Goal: Task Accomplishment & Management: Manage account settings

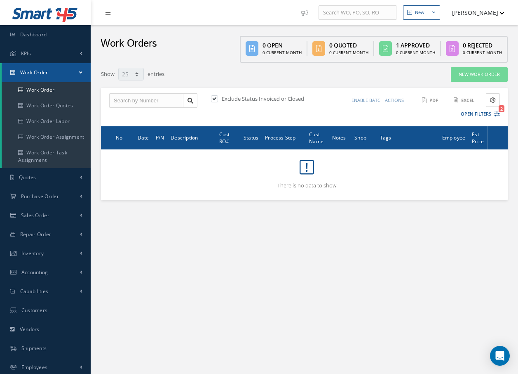
select select "25"
click at [45, 87] on link "Work Order" at bounding box center [46, 90] width 89 height 16
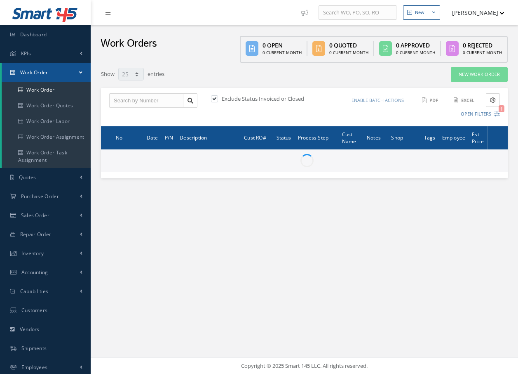
select select "25"
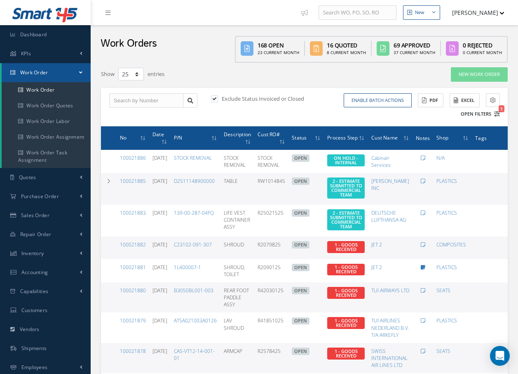
click at [499, 115] on icon "1" at bounding box center [497, 114] width 6 height 6
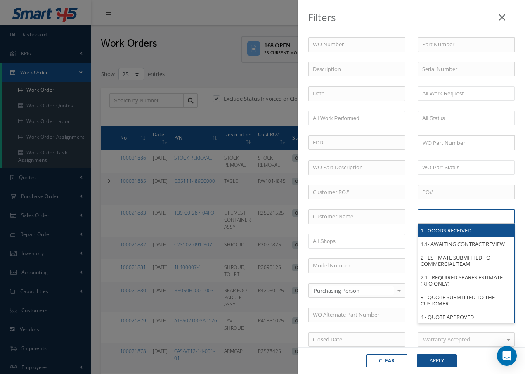
click at [458, 215] on input "text" at bounding box center [448, 216] width 52 height 10
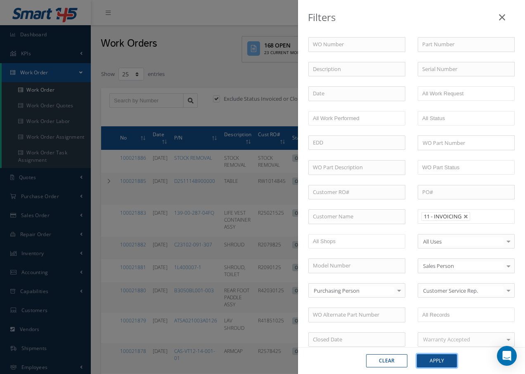
click at [435, 358] on button "Apply" at bounding box center [436, 360] width 40 height 13
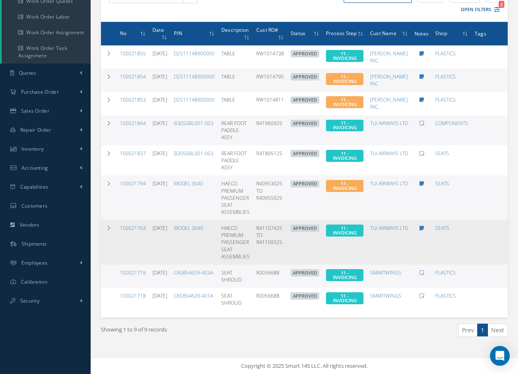
scroll to position [111, 0]
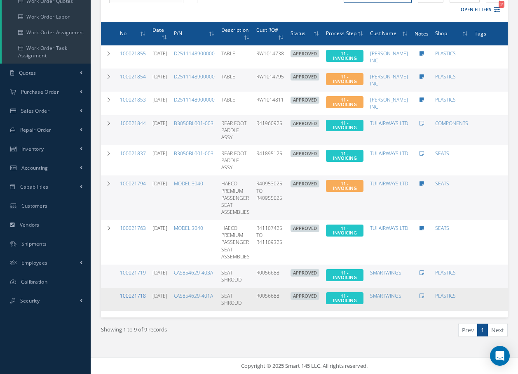
click at [138, 292] on link "100021718" at bounding box center [133, 295] width 26 height 7
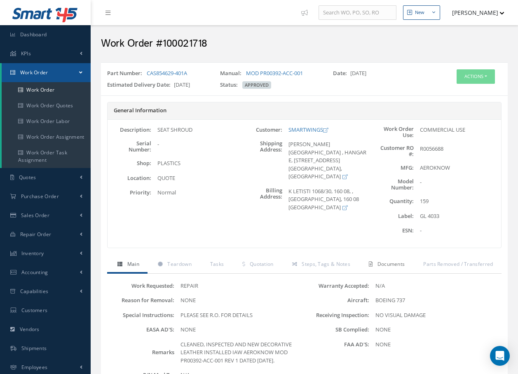
click at [384, 261] on span "Documents" at bounding box center [392, 263] width 28 height 7
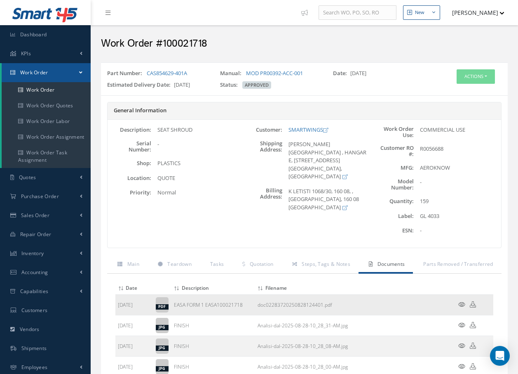
click at [464, 305] on icon at bounding box center [462, 304] width 7 height 6
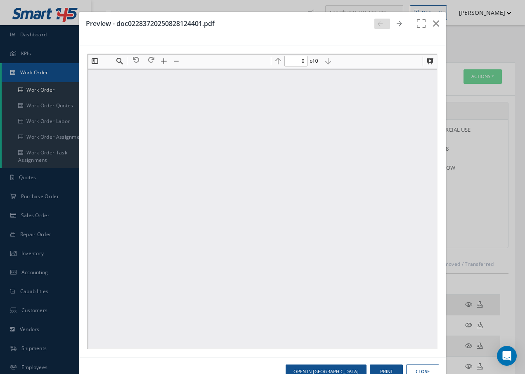
type input "1"
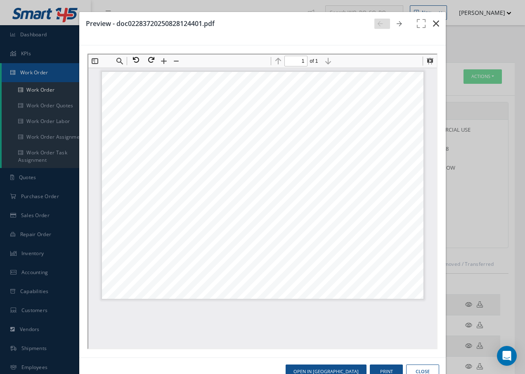
click at [433, 24] on icon "button" at bounding box center [436, 24] width 6 height 10
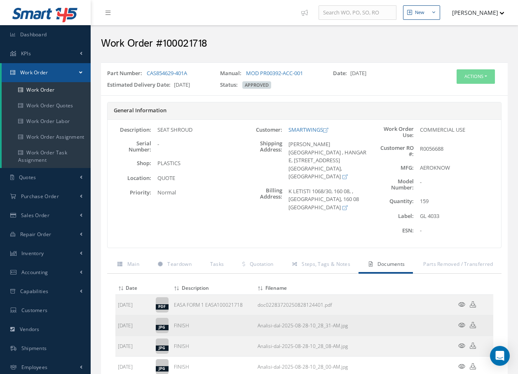
click at [459, 323] on icon at bounding box center [462, 325] width 7 height 6
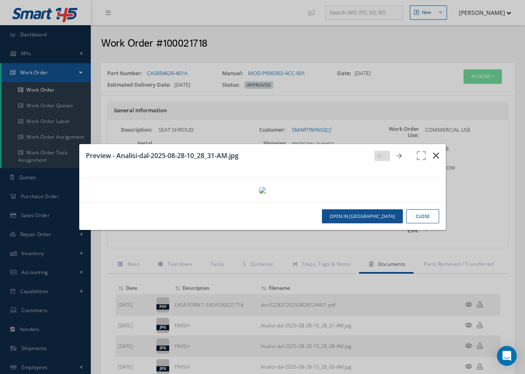
click at [438, 151] on icon "button" at bounding box center [436, 156] width 6 height 10
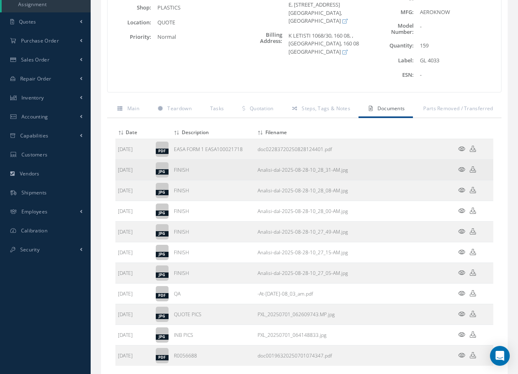
scroll to position [165, 0]
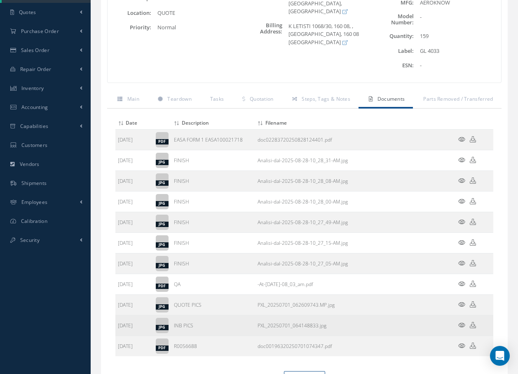
click at [462, 325] on icon at bounding box center [462, 325] width 7 height 6
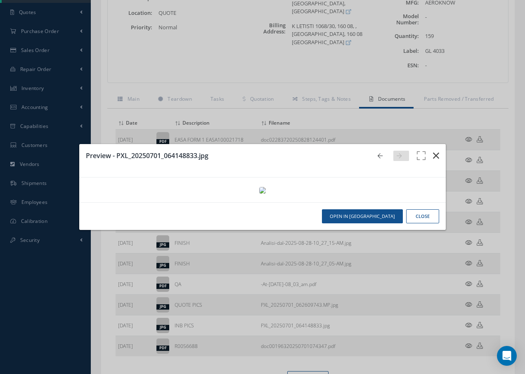
click at [435, 151] on icon "button" at bounding box center [436, 156] width 6 height 10
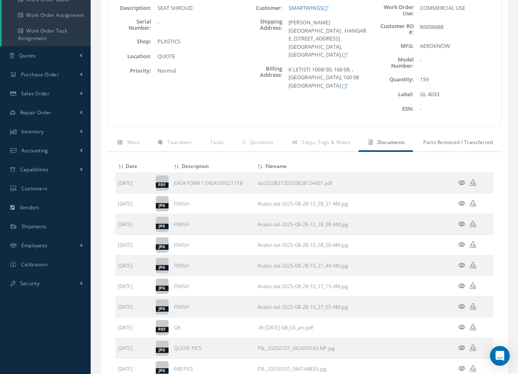
scroll to position [0, 0]
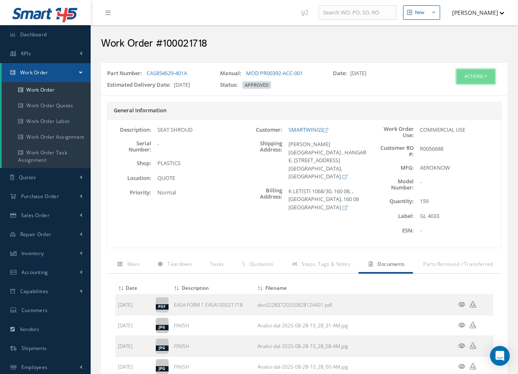
click at [476, 71] on button "Actions" at bounding box center [476, 76] width 38 height 14
click at [450, 101] on link "Invoicing" at bounding box center [464, 103] width 66 height 11
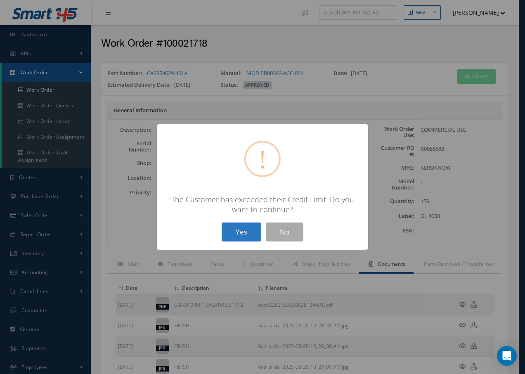
click at [251, 227] on button "Yes" at bounding box center [241, 231] width 40 height 19
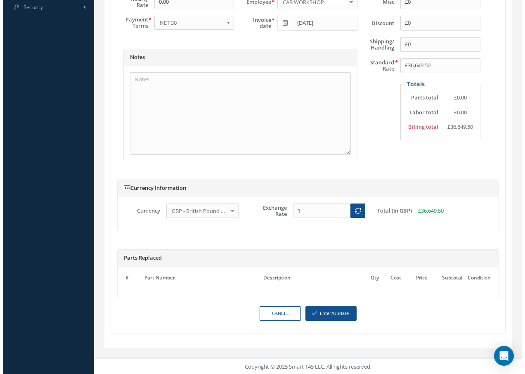
scroll to position [399, 0]
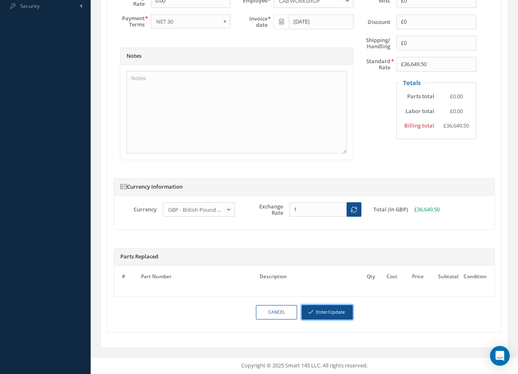
click at [327, 312] on button "Enter/Update" at bounding box center [327, 312] width 51 height 14
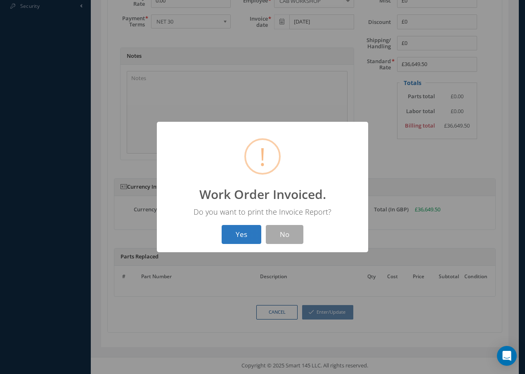
click at [242, 237] on button "Yes" at bounding box center [241, 234] width 40 height 19
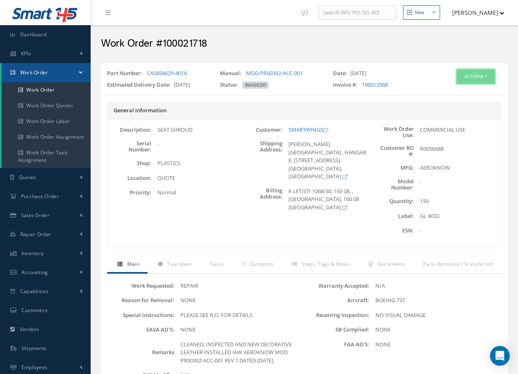
click at [468, 79] on button "Actions" at bounding box center [476, 76] width 38 height 14
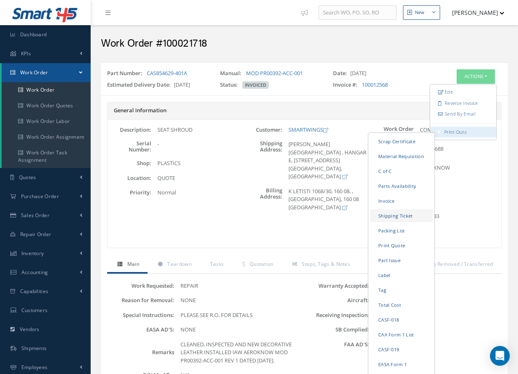
click at [394, 214] on link "Shipping Ticket" at bounding box center [401, 215] width 63 height 13
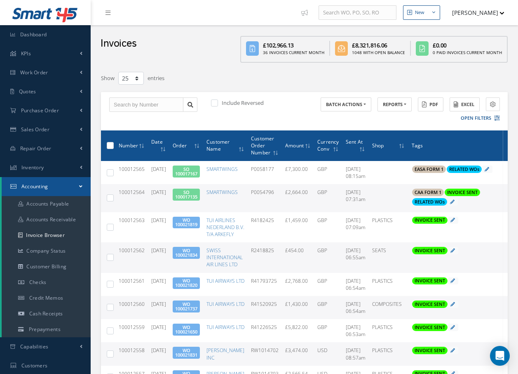
select select "25"
click at [23, 73] on span "Work Order" at bounding box center [34, 72] width 28 height 7
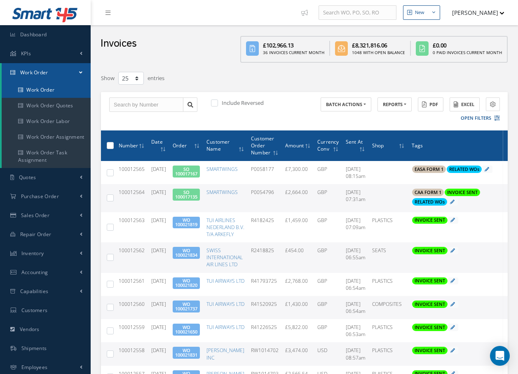
click at [42, 87] on link "Work Order" at bounding box center [46, 90] width 89 height 16
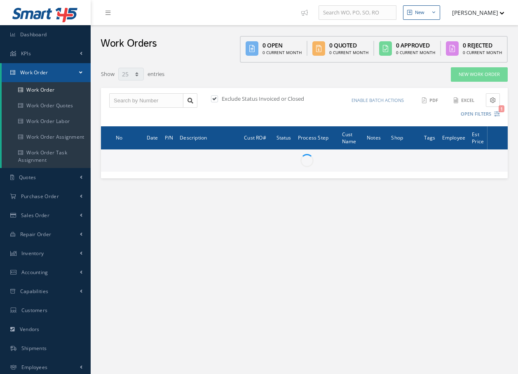
select select "25"
type input "All Work Request"
type input "All Work Performed"
type input "All Status"
type input "WO Part Status"
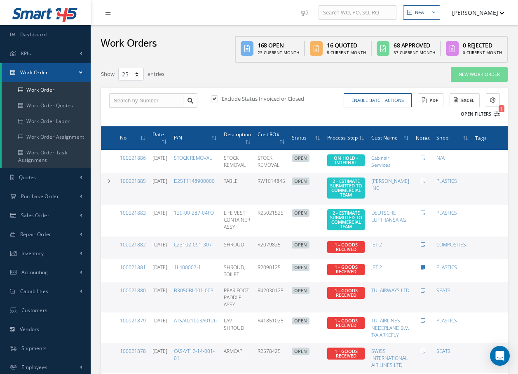
click at [499, 115] on icon "1" at bounding box center [497, 114] width 6 height 6
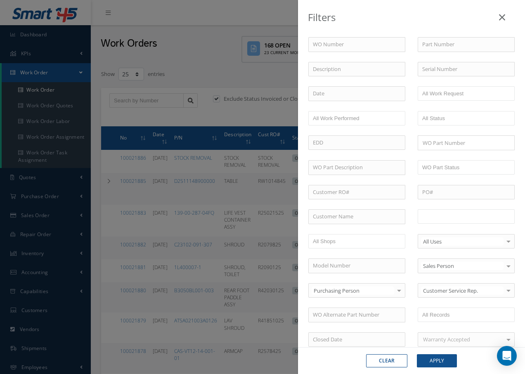
click at [450, 215] on input "text" at bounding box center [448, 216] width 52 height 10
click at [431, 359] on button "Apply" at bounding box center [436, 360] width 40 height 13
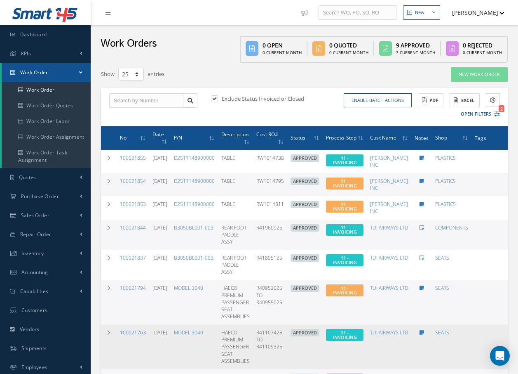
click at [134, 331] on link "100021763" at bounding box center [133, 332] width 26 height 7
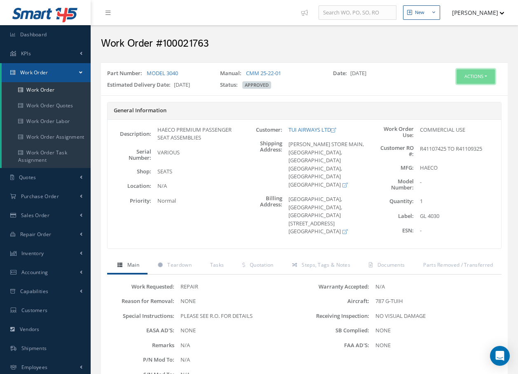
click at [481, 77] on button "Actions" at bounding box center [476, 76] width 38 height 14
click at [452, 103] on link "Invoicing" at bounding box center [464, 103] width 66 height 11
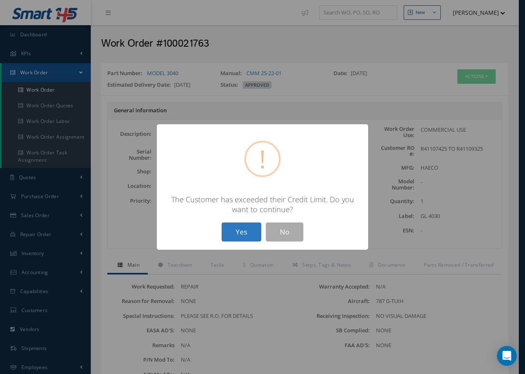
click at [242, 235] on button "Yes" at bounding box center [241, 231] width 40 height 19
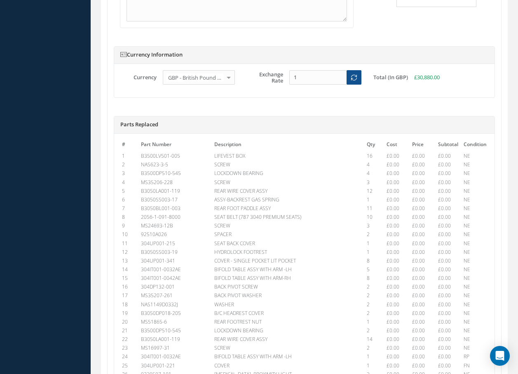
scroll to position [638, 0]
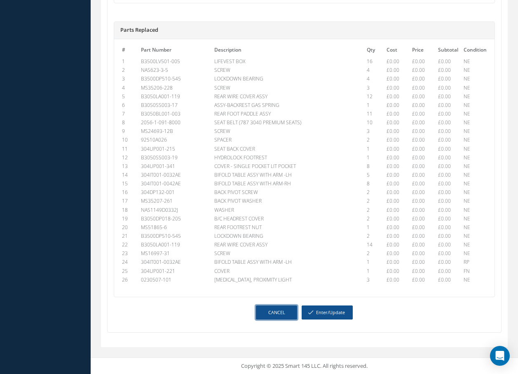
click at [283, 314] on link "Cancel" at bounding box center [276, 312] width 41 height 14
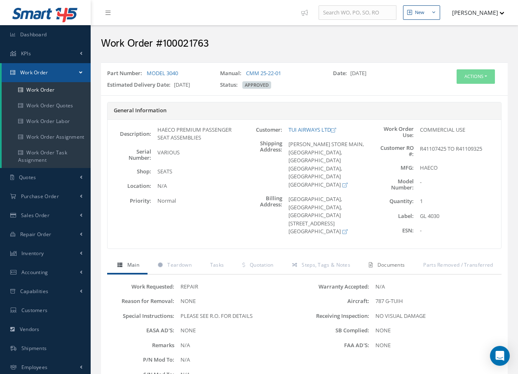
click at [387, 266] on span "Documents" at bounding box center [392, 264] width 28 height 7
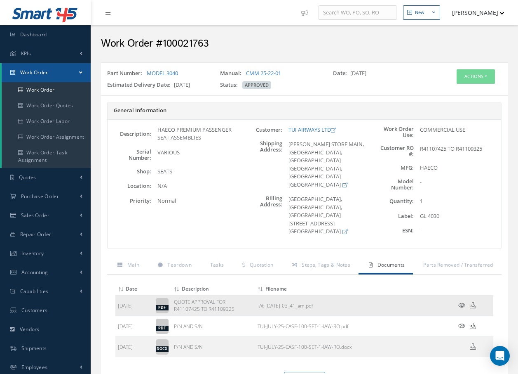
click at [461, 306] on icon at bounding box center [462, 305] width 7 height 6
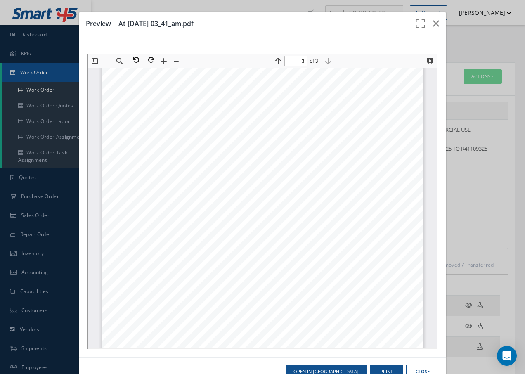
scroll to position [984, 0]
type input "1"
click at [433, 23] on icon "button" at bounding box center [436, 24] width 6 height 10
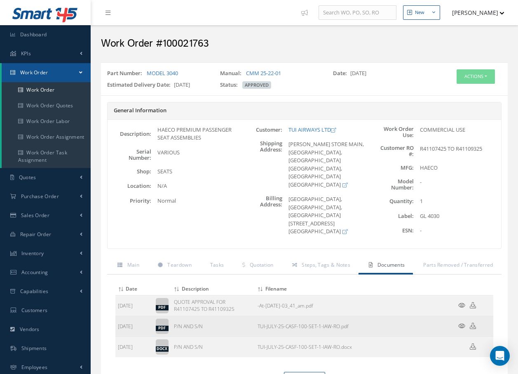
click at [463, 325] on icon at bounding box center [462, 325] width 7 height 6
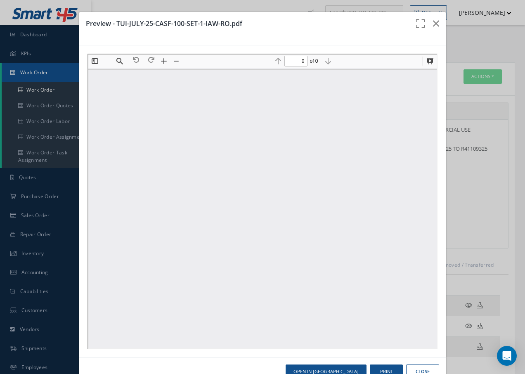
type input "1"
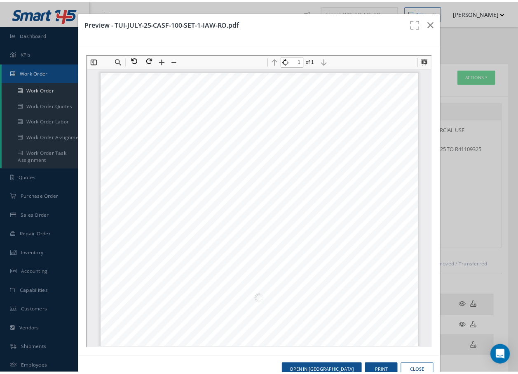
scroll to position [4, 0]
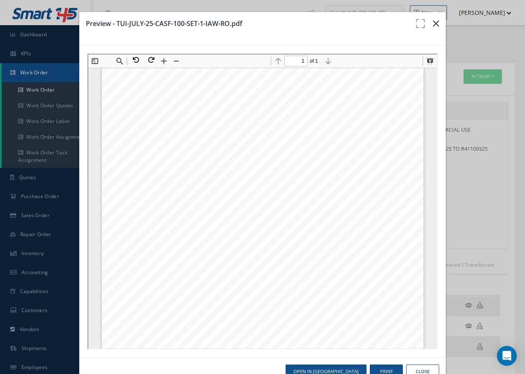
click at [433, 21] on icon "button" at bounding box center [436, 24] width 6 height 10
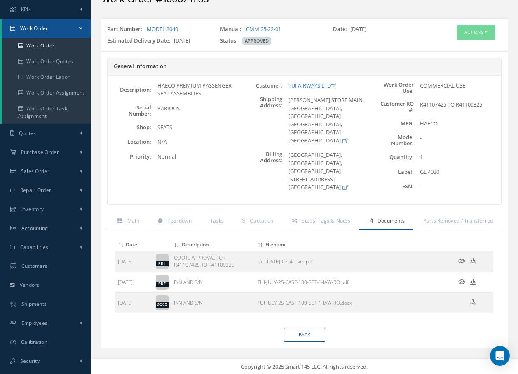
scroll to position [45, 0]
click at [469, 306] on td at bounding box center [468, 301] width 49 height 21
drag, startPoint x: 325, startPoint y: 221, endPoint x: 325, endPoint y: 229, distance: 7.8
click at [325, 229] on div "Main Teardown Tasks Quotation Steps, Tags & Notes Documents Parts Removed / Tra…" at bounding box center [304, 269] width 395 height 115
click at [326, 222] on span "Steps, Tags & Notes" at bounding box center [326, 219] width 49 height 7
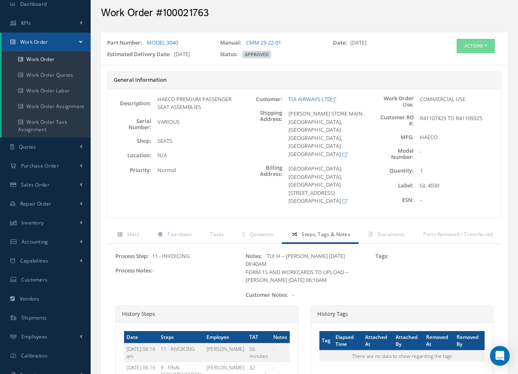
scroll to position [16, 0]
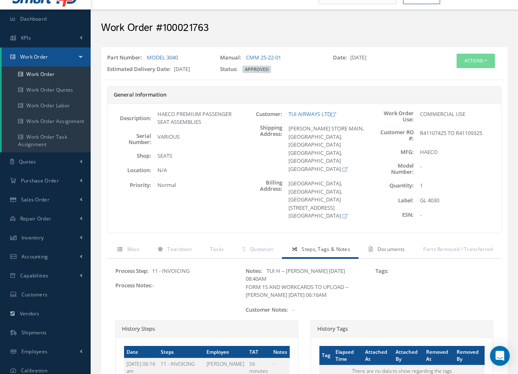
click at [395, 249] on span "Documents" at bounding box center [392, 248] width 28 height 7
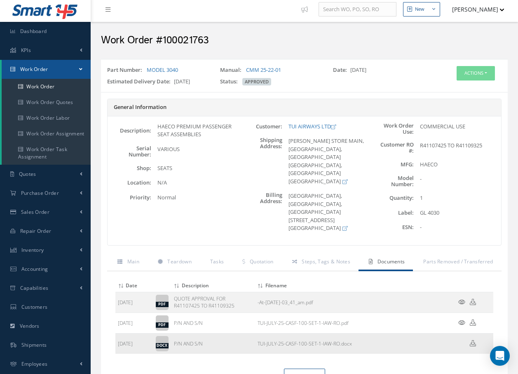
scroll to position [0, 0]
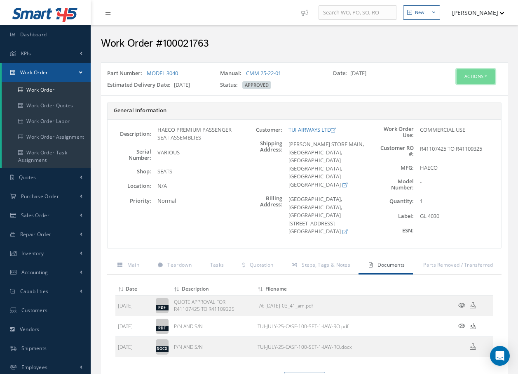
click at [478, 77] on button "Actions" at bounding box center [476, 76] width 38 height 14
click at [466, 104] on link "Invoicing" at bounding box center [464, 103] width 66 height 11
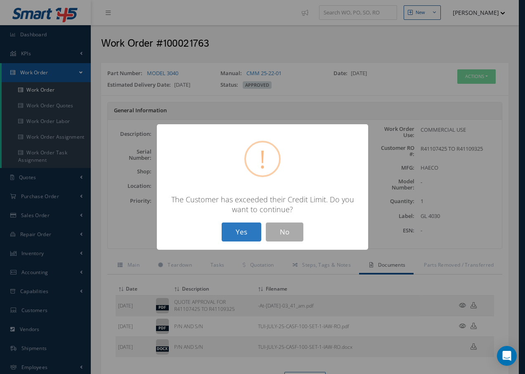
click at [242, 228] on button "Yes" at bounding box center [241, 231] width 40 height 19
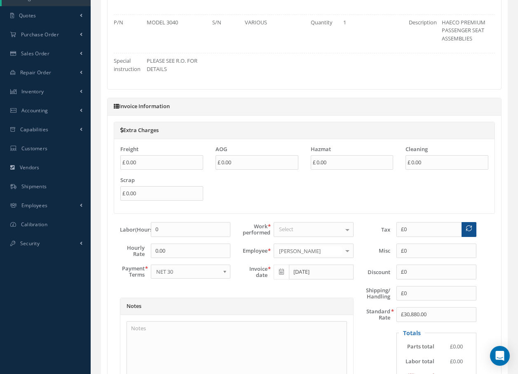
scroll to position [165, 0]
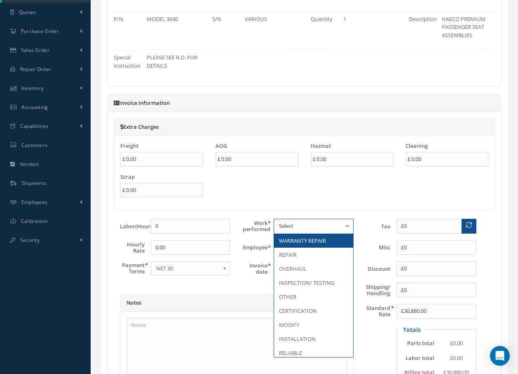
click at [347, 226] on div at bounding box center [348, 226] width 12 height 14
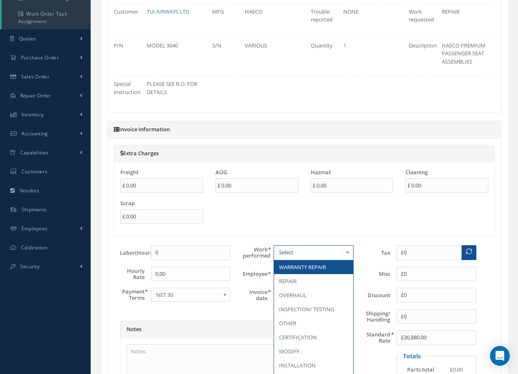
scroll to position [124, 0]
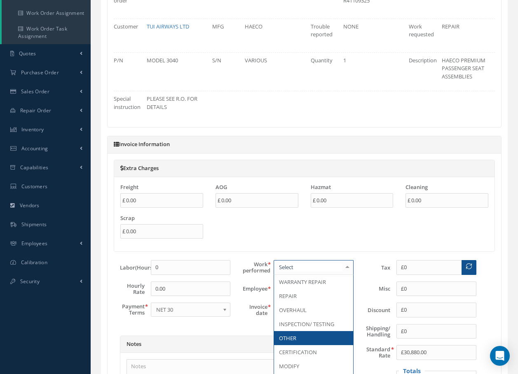
click at [312, 335] on span "OTHER" at bounding box center [313, 338] width 79 height 14
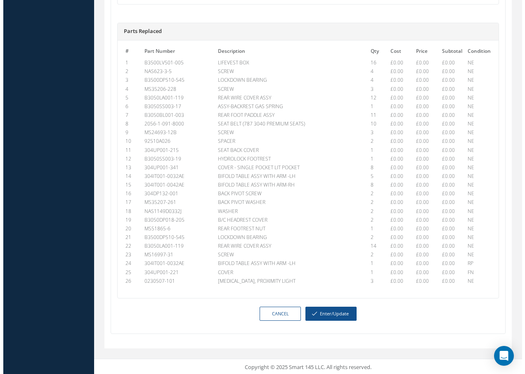
scroll to position [638, 0]
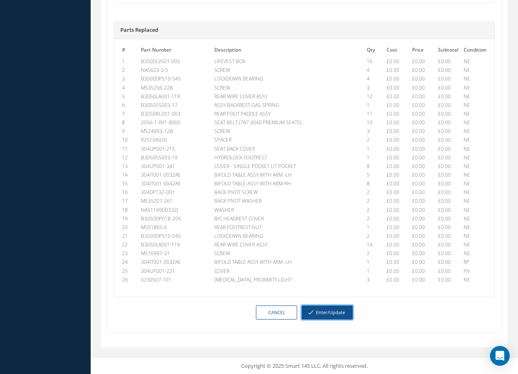
click at [325, 314] on button "Enter/Update" at bounding box center [327, 312] width 51 height 14
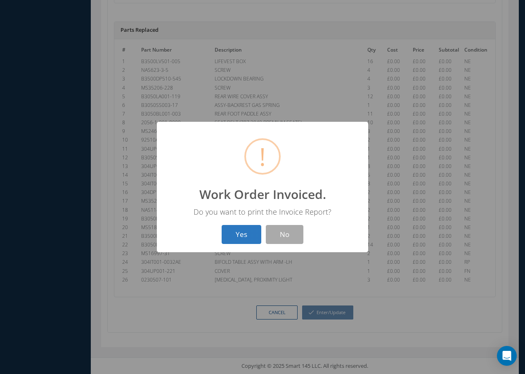
click at [254, 236] on button "Yes" at bounding box center [241, 234] width 40 height 19
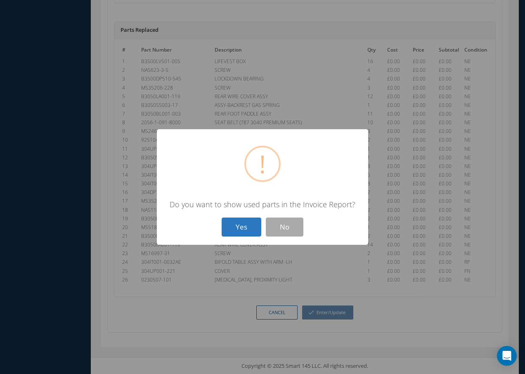
click at [249, 232] on button "Yes" at bounding box center [241, 226] width 40 height 19
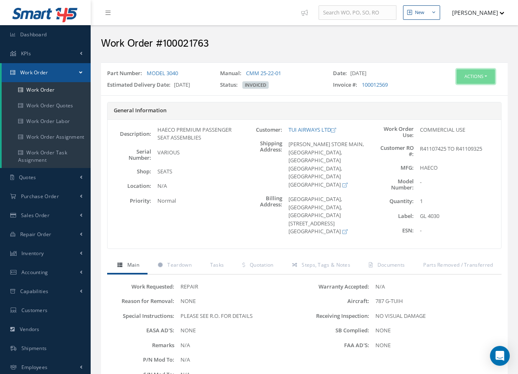
click at [465, 76] on button "Actions" at bounding box center [476, 76] width 38 height 14
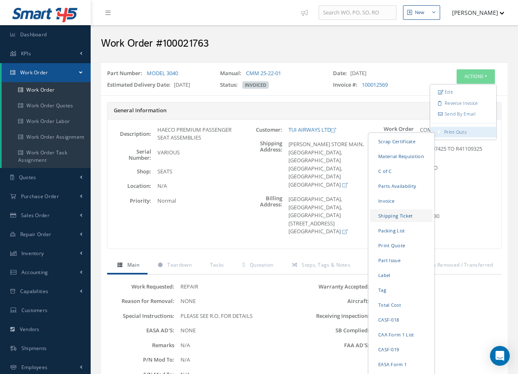
click at [387, 215] on link "Shipping Ticket" at bounding box center [401, 215] width 63 height 13
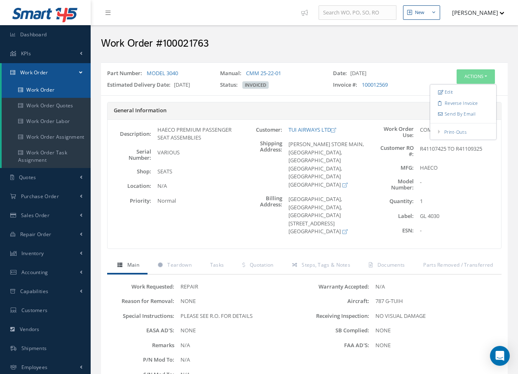
click at [45, 91] on link "Work Order" at bounding box center [46, 90] width 89 height 16
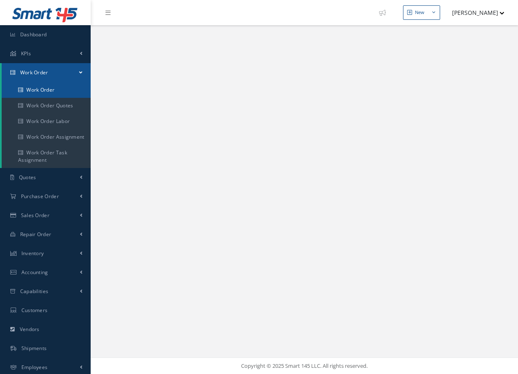
select select "25"
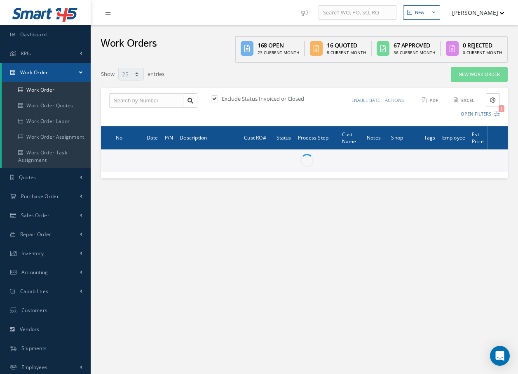
type input "All Work Request"
type input "All Work Performed"
type input "All Status"
type input "WO Part Status"
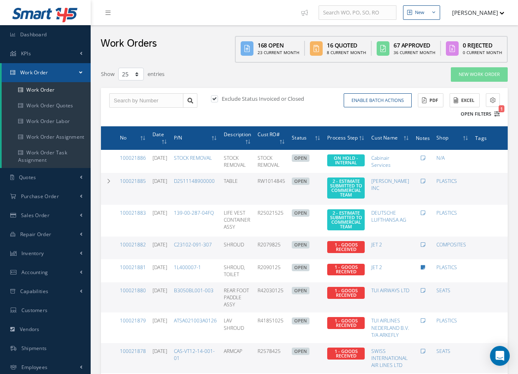
click at [498, 115] on icon "1" at bounding box center [497, 114] width 6 height 6
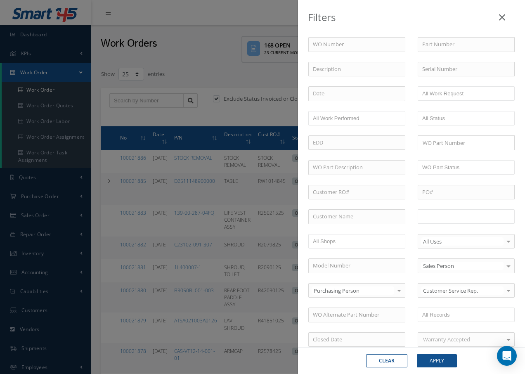
click at [466, 218] on input "text" at bounding box center [448, 216] width 52 height 10
click at [435, 361] on button "Apply" at bounding box center [436, 360] width 40 height 13
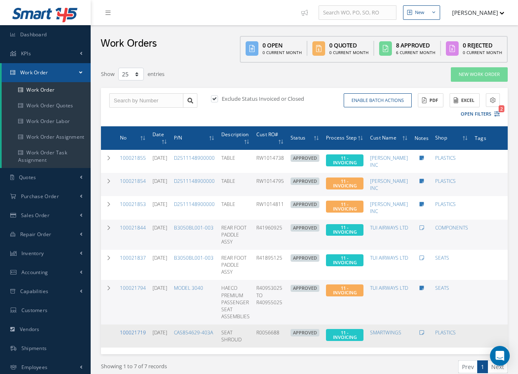
click at [136, 331] on link "100021719" at bounding box center [133, 332] width 26 height 7
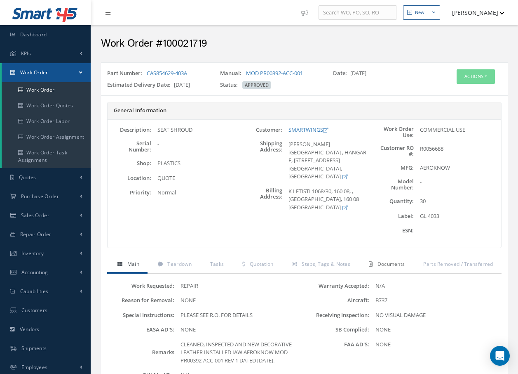
click at [392, 264] on span "Documents" at bounding box center [392, 263] width 28 height 7
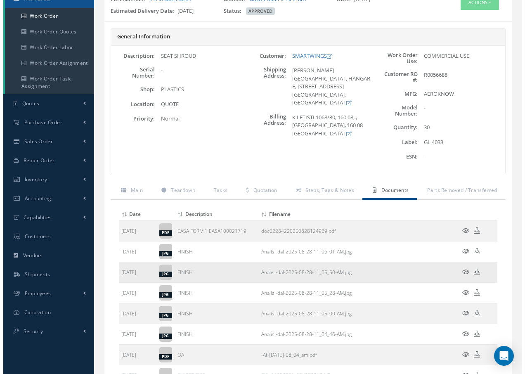
scroll to position [82, 0]
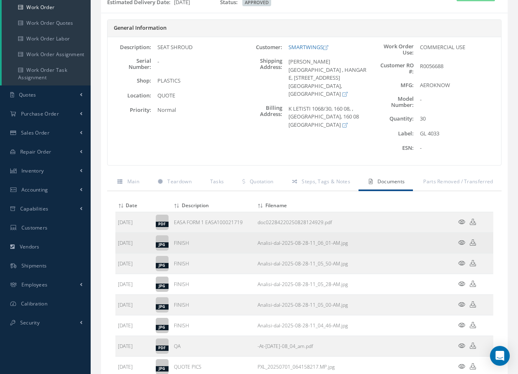
click at [462, 244] on icon at bounding box center [462, 242] width 7 height 6
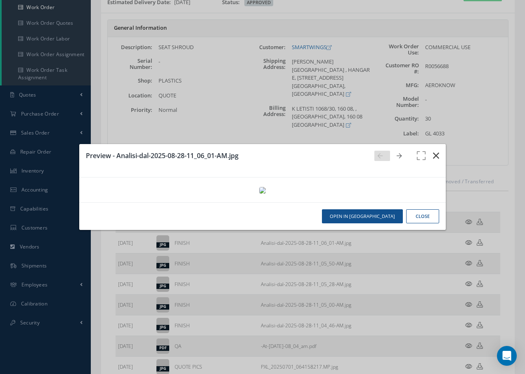
click at [435, 151] on icon "button" at bounding box center [436, 156] width 6 height 10
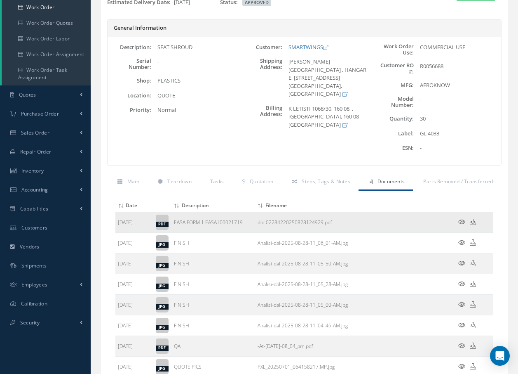
click at [461, 222] on icon at bounding box center [462, 222] width 7 height 6
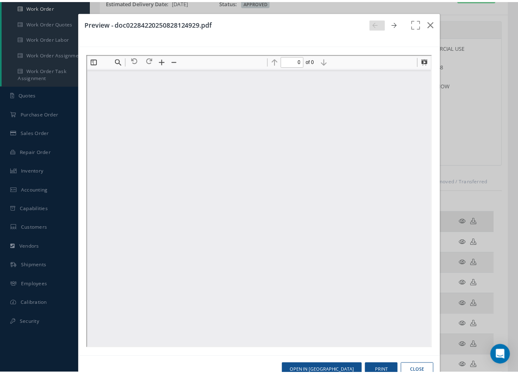
scroll to position [0, 0]
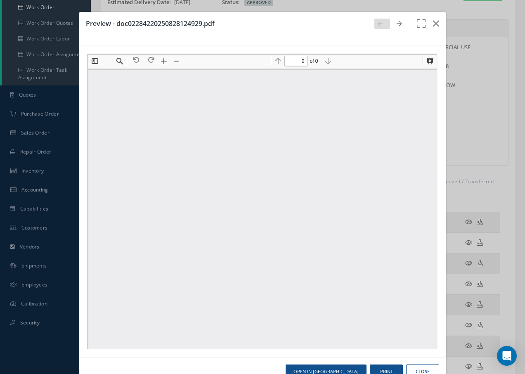
type input "1"
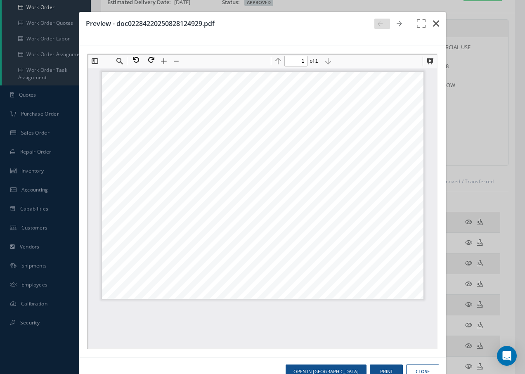
click at [433, 23] on icon "button" at bounding box center [436, 24] width 6 height 10
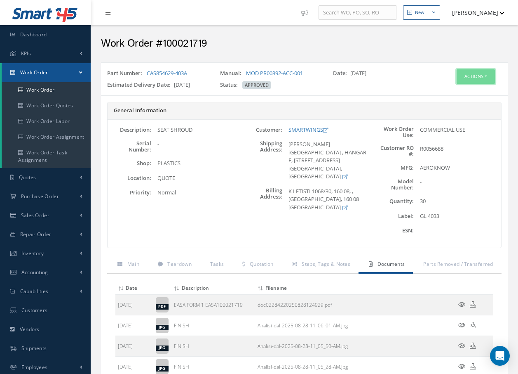
click at [477, 76] on button "Actions" at bounding box center [476, 76] width 38 height 14
click at [457, 105] on link "Invoicing" at bounding box center [464, 103] width 66 height 11
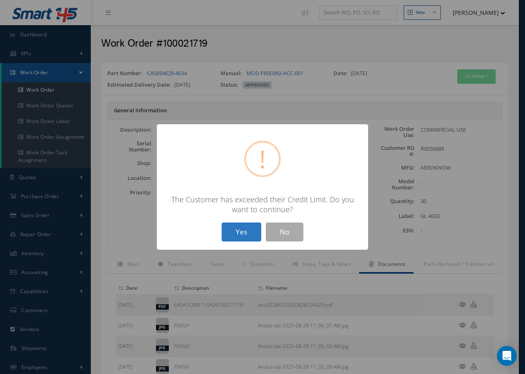
click at [237, 233] on button "Yes" at bounding box center [241, 231] width 40 height 19
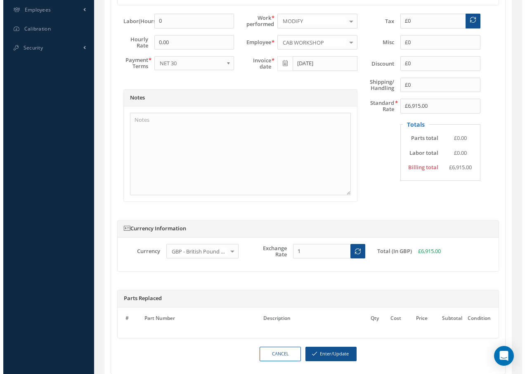
scroll to position [399, 0]
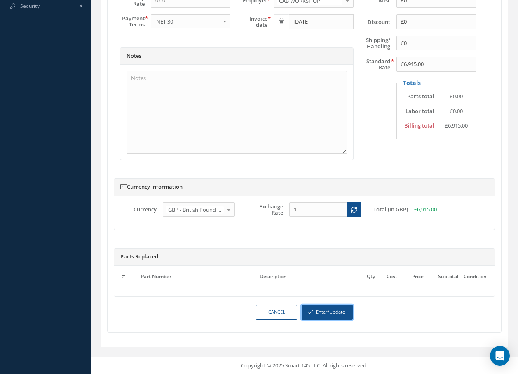
click at [328, 311] on button "Enter/Update" at bounding box center [327, 312] width 51 height 14
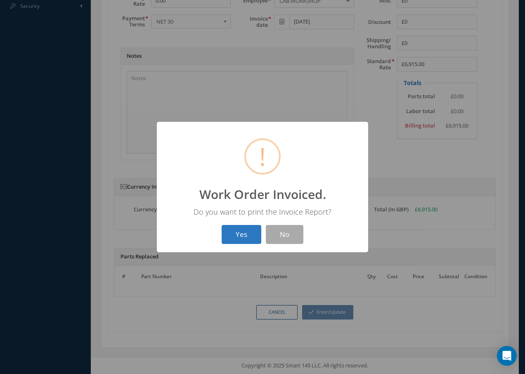
click at [235, 235] on button "Yes" at bounding box center [241, 234] width 40 height 19
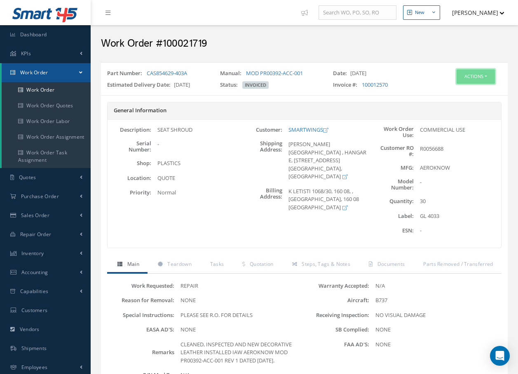
click at [478, 78] on button "Actions" at bounding box center [476, 76] width 38 height 14
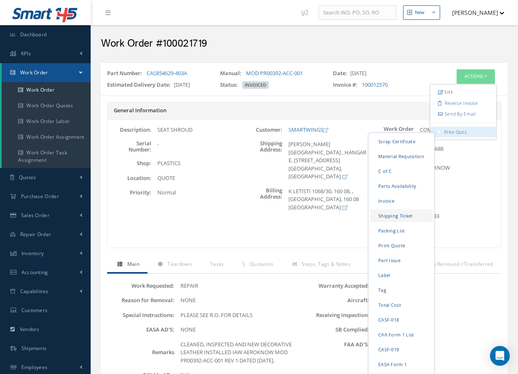
click at [398, 214] on link "Shipping Ticket" at bounding box center [401, 215] width 63 height 13
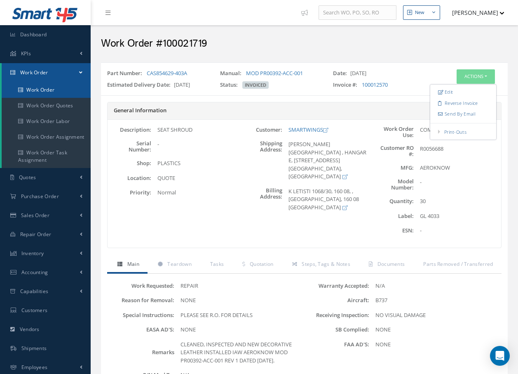
click at [32, 90] on link "Work Order" at bounding box center [46, 90] width 89 height 16
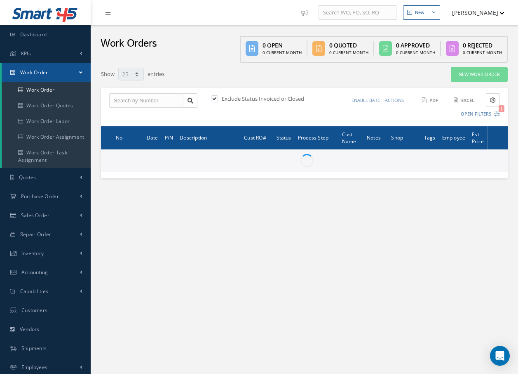
select select "25"
type input "All Work Request"
type input "All Work Performed"
type input "All Status"
type input "WO Part Status"
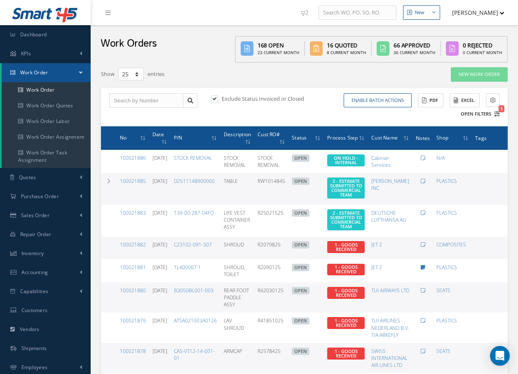
click at [498, 113] on icon "1" at bounding box center [497, 114] width 6 height 6
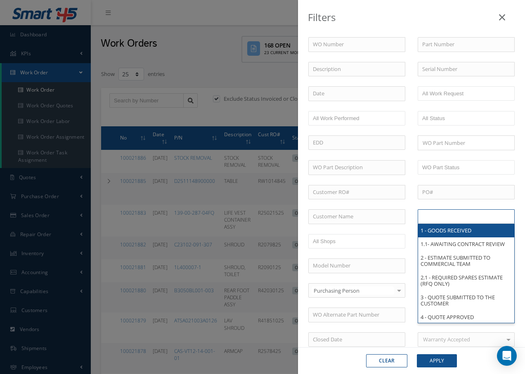
click at [459, 216] on input "text" at bounding box center [448, 216] width 52 height 10
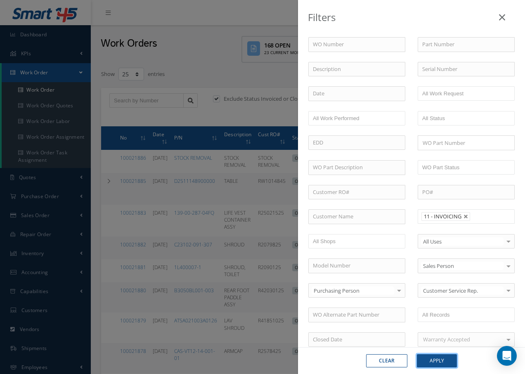
click at [442, 360] on button "Apply" at bounding box center [436, 360] width 40 height 13
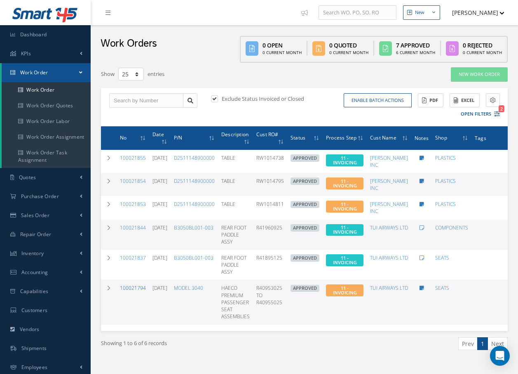
click at [139, 288] on link "100021794" at bounding box center [133, 287] width 26 height 7
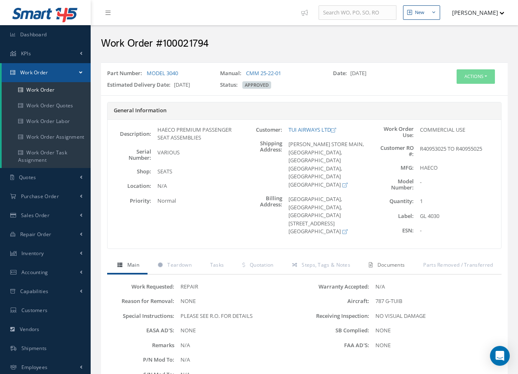
click at [402, 268] on span "Documents" at bounding box center [392, 264] width 28 height 7
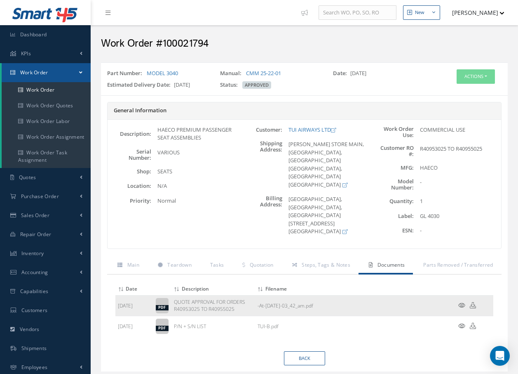
click at [464, 306] on icon at bounding box center [462, 305] width 7 height 6
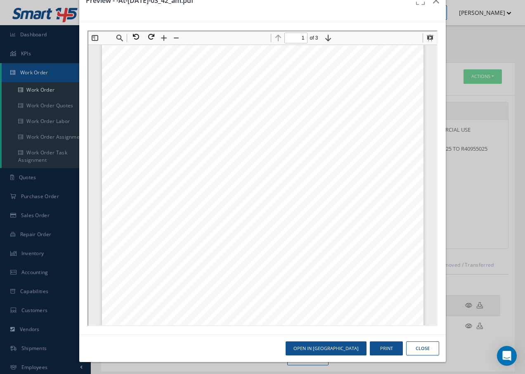
scroll to position [87, 0]
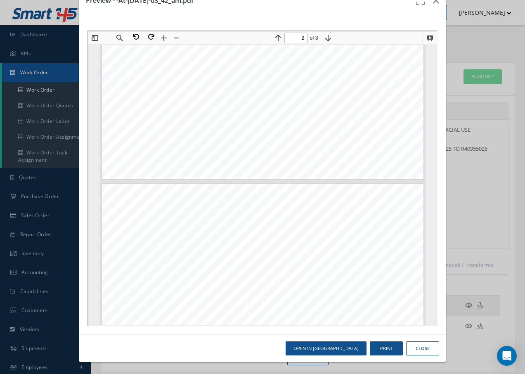
type input "3"
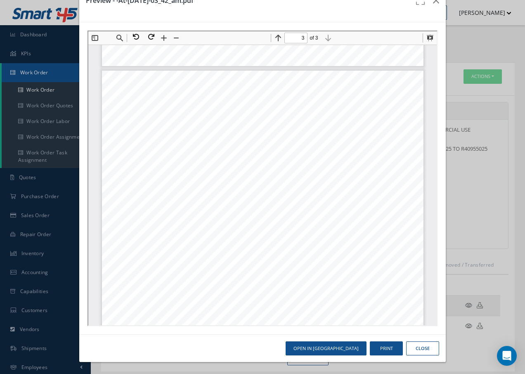
scroll to position [0, 0]
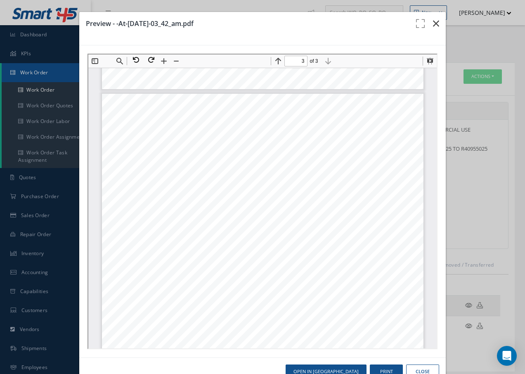
click at [433, 23] on icon "button" at bounding box center [436, 24] width 6 height 10
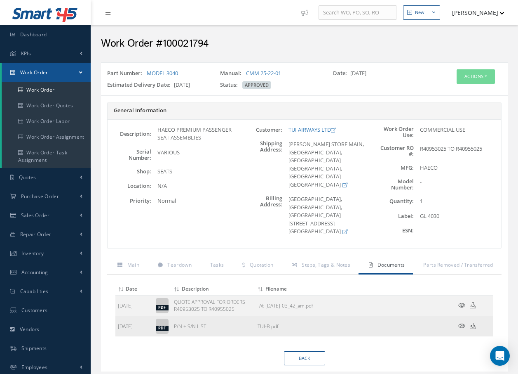
click at [463, 325] on icon at bounding box center [462, 325] width 7 height 6
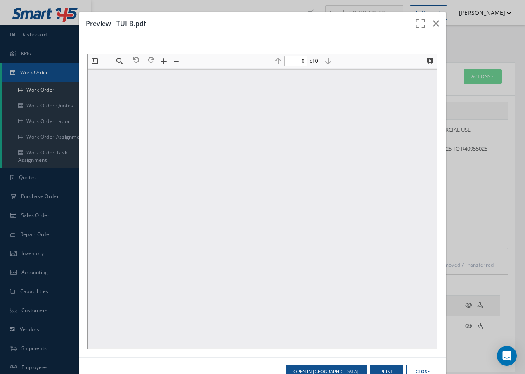
type input "1"
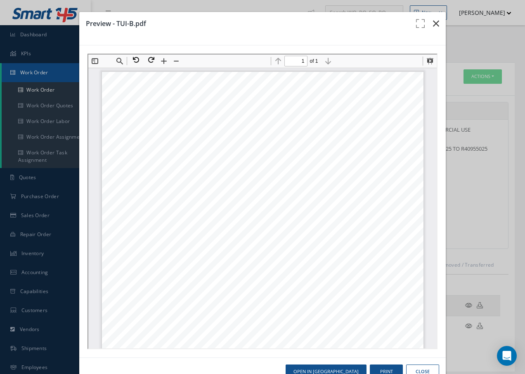
click at [433, 19] on icon "button" at bounding box center [436, 24] width 6 height 10
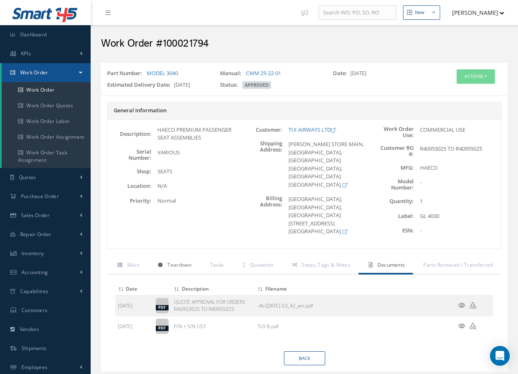
click at [179, 266] on span "Teardown" at bounding box center [179, 264] width 24 height 7
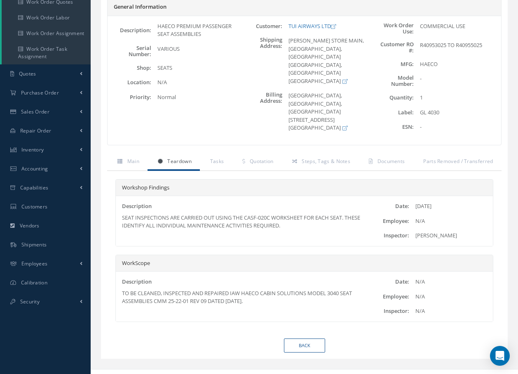
scroll to position [115, 0]
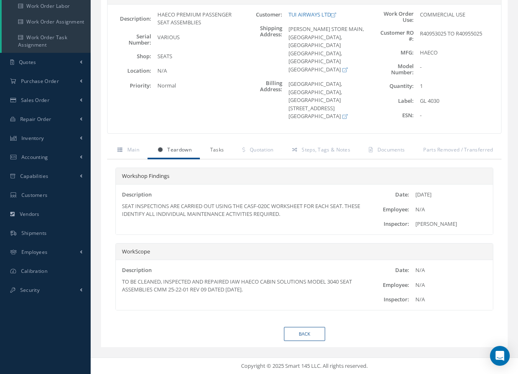
click at [224, 153] on link "Tasks" at bounding box center [216, 150] width 33 height 17
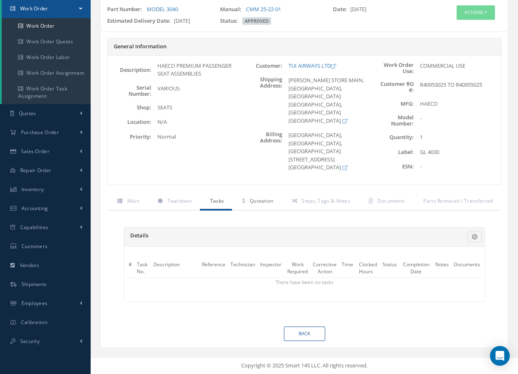
click at [269, 202] on span "Quotation" at bounding box center [262, 200] width 24 height 7
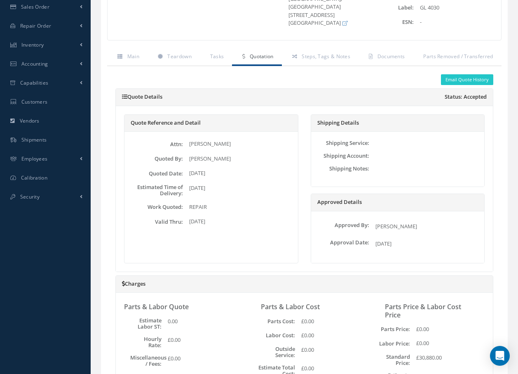
scroll to position [184, 0]
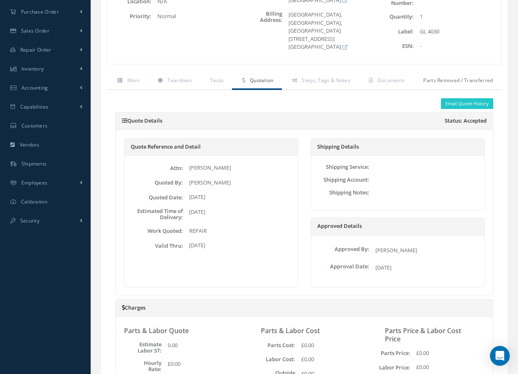
click at [439, 84] on link "Parts Removed / Transferred" at bounding box center [457, 81] width 88 height 17
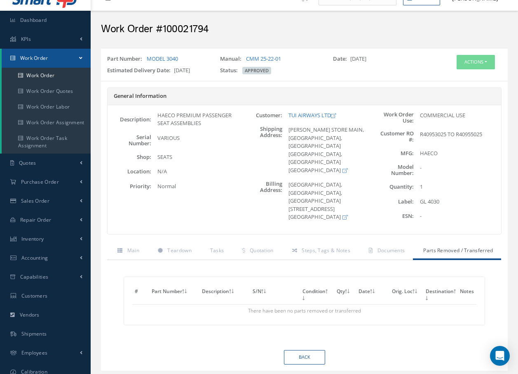
scroll to position [0, 0]
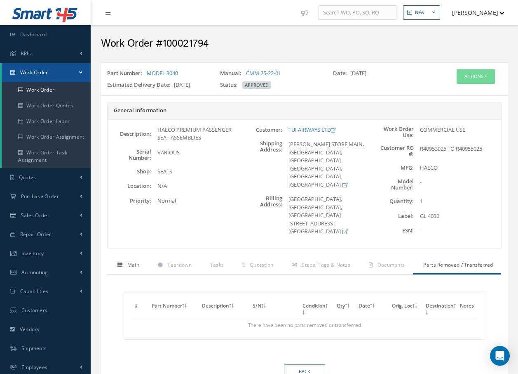
click at [135, 267] on span "Main" at bounding box center [133, 264] width 12 height 7
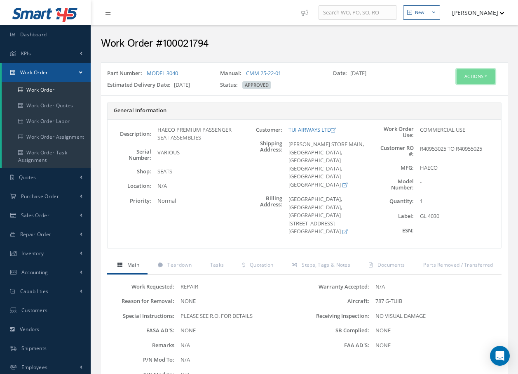
click at [477, 76] on button "Actions" at bounding box center [476, 76] width 38 height 14
click at [461, 101] on link "Invoicing" at bounding box center [464, 103] width 66 height 11
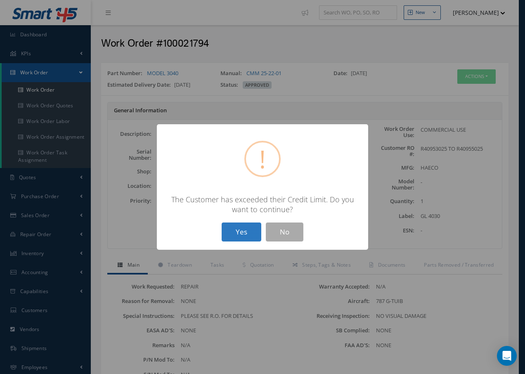
click at [240, 233] on button "Yes" at bounding box center [241, 231] width 40 height 19
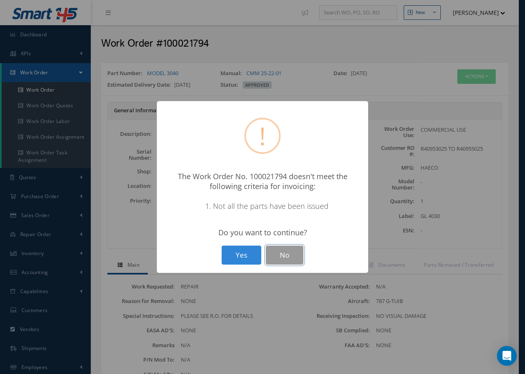
click at [294, 254] on button "No" at bounding box center [285, 254] width 38 height 19
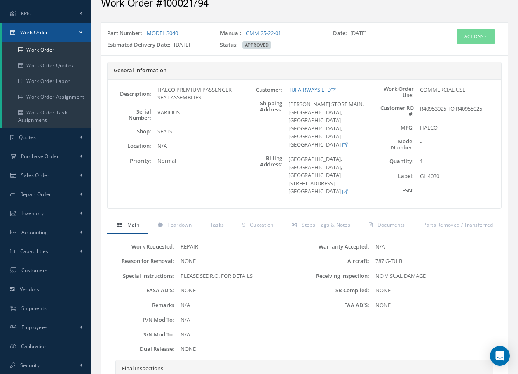
scroll to position [132, 0]
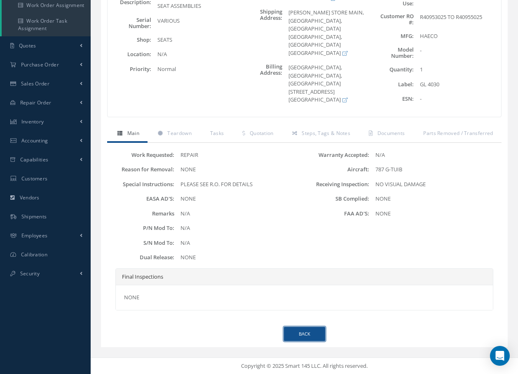
click at [317, 336] on link "Back" at bounding box center [304, 334] width 41 height 14
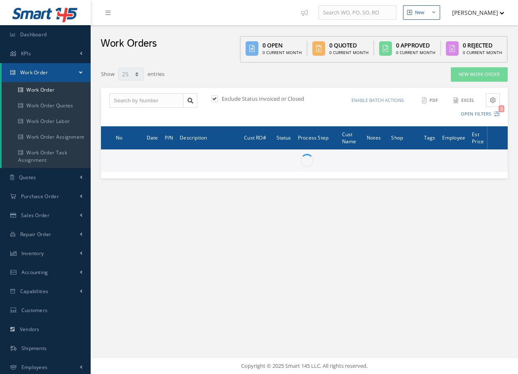
select select "25"
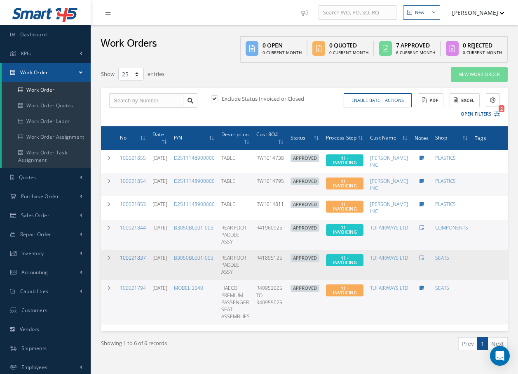
click at [135, 257] on link "100021837" at bounding box center [133, 257] width 26 height 7
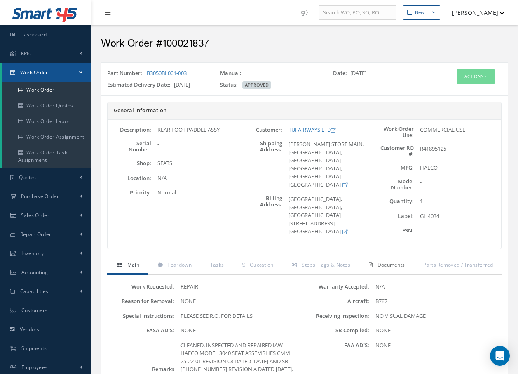
click at [383, 266] on span "Documents" at bounding box center [392, 264] width 28 height 7
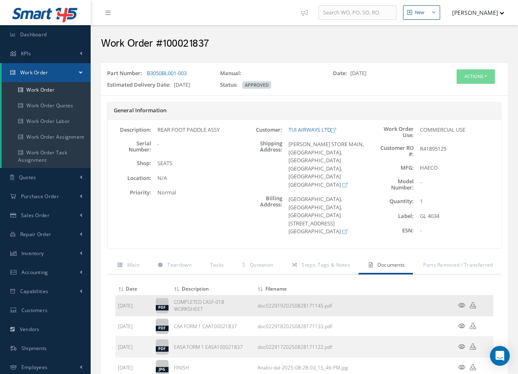
click at [463, 306] on icon at bounding box center [462, 305] width 7 height 6
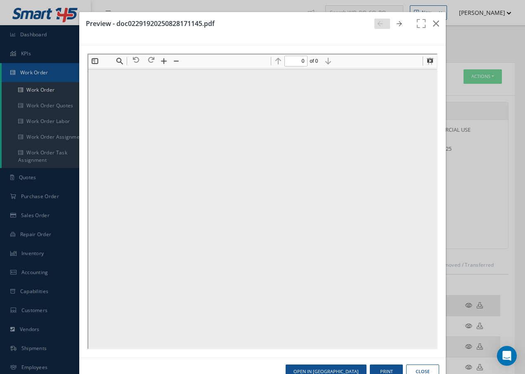
type input "1"
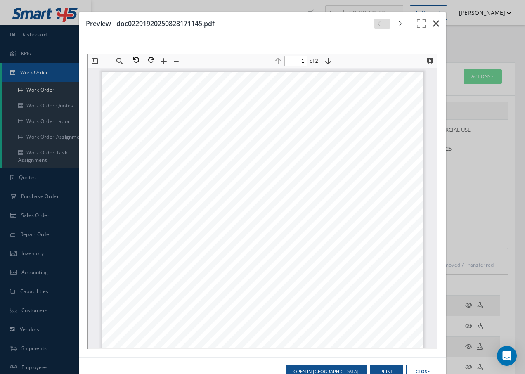
click at [433, 26] on icon "button" at bounding box center [436, 24] width 6 height 10
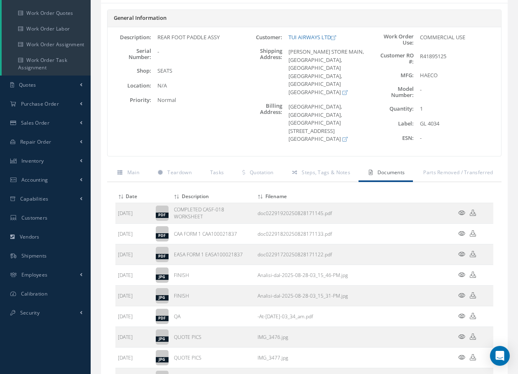
scroll to position [124, 0]
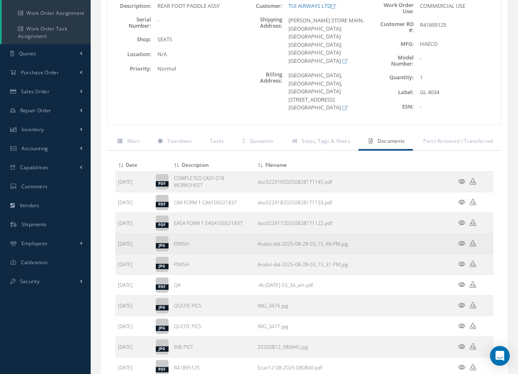
click at [460, 241] on icon at bounding box center [462, 243] width 7 height 6
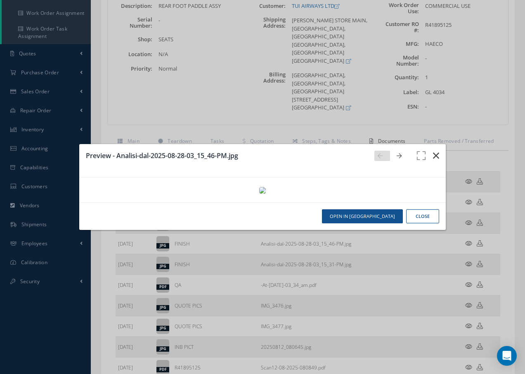
click at [436, 151] on icon "button" at bounding box center [436, 156] width 6 height 10
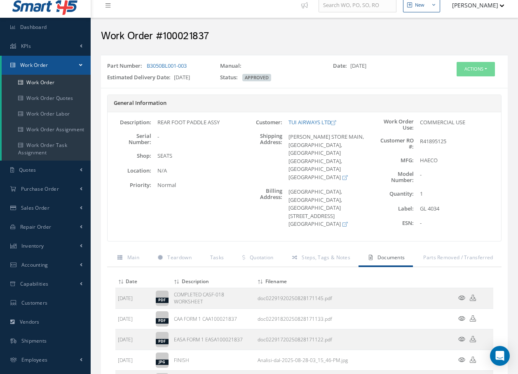
scroll to position [0, 0]
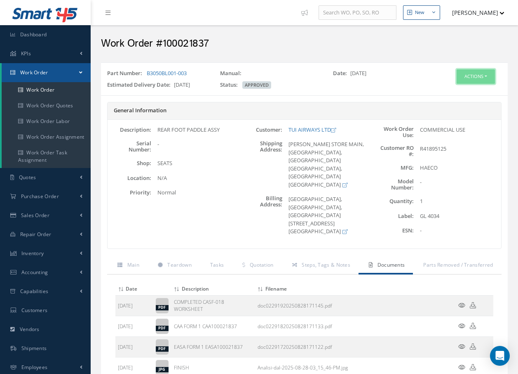
click at [485, 78] on button "Actions" at bounding box center [476, 76] width 38 height 14
click at [459, 105] on link "Invoicing" at bounding box center [464, 103] width 66 height 11
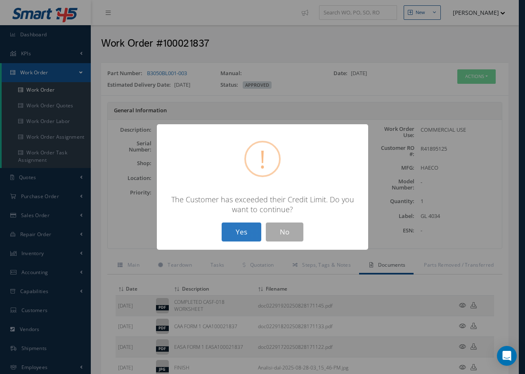
click at [236, 232] on button "Yes" at bounding box center [241, 231] width 40 height 19
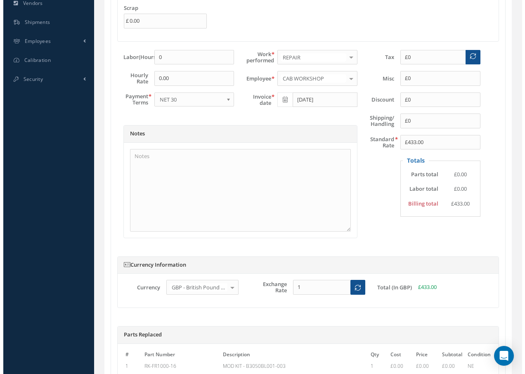
scroll to position [412, 0]
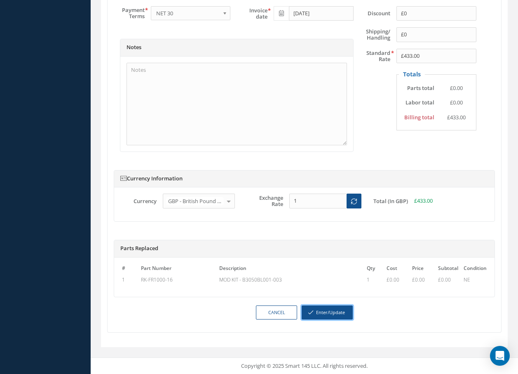
click at [333, 311] on button "Enter/Update" at bounding box center [327, 312] width 51 height 14
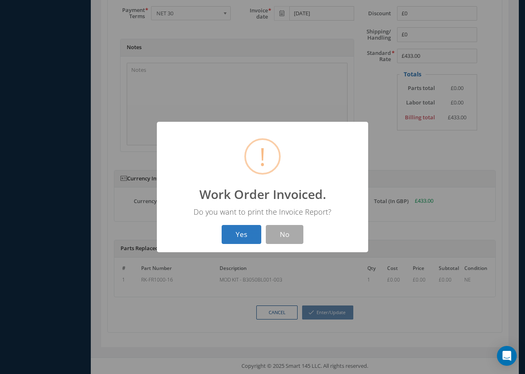
click at [240, 232] on button "Yes" at bounding box center [241, 234] width 40 height 19
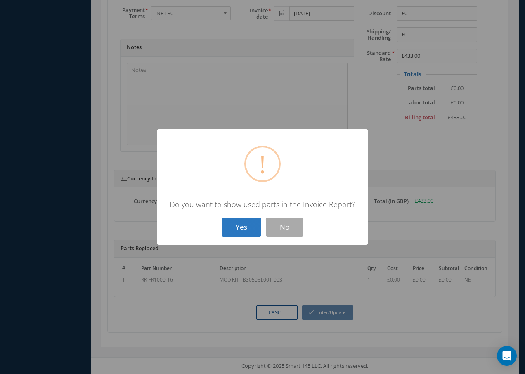
click at [244, 227] on button "Yes" at bounding box center [241, 226] width 40 height 19
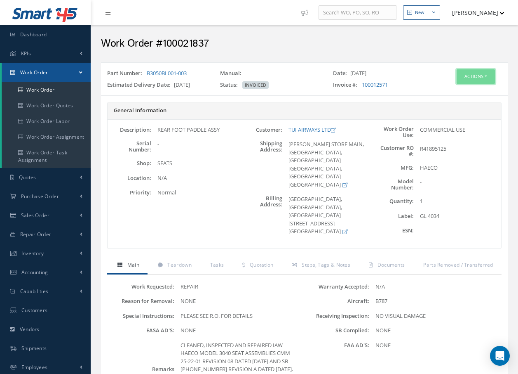
click at [467, 73] on button "Actions" at bounding box center [476, 76] width 38 height 14
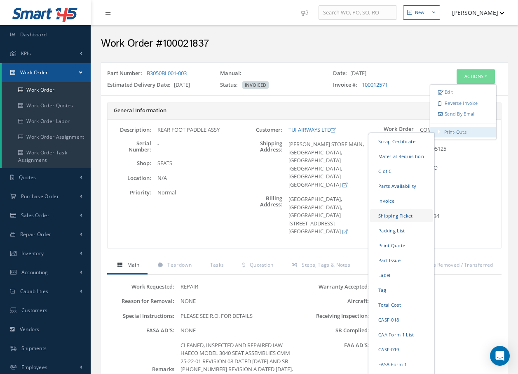
click at [389, 215] on link "Shipping Ticket" at bounding box center [401, 215] width 63 height 13
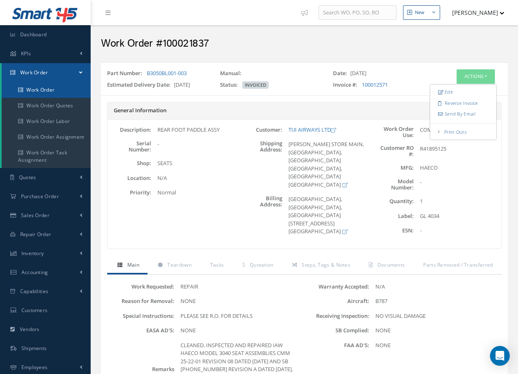
click at [49, 86] on link "Work Order" at bounding box center [46, 90] width 89 height 16
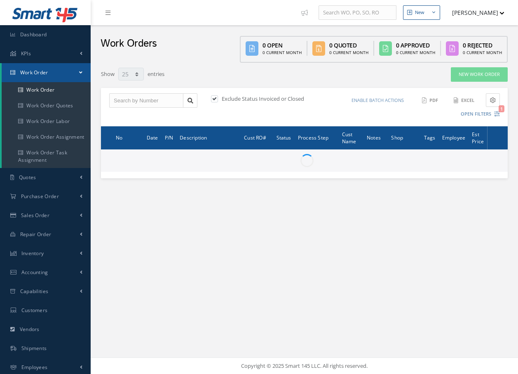
select select "25"
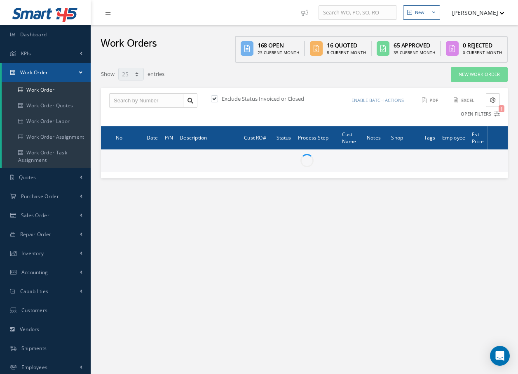
type input "All Work Request"
type input "All Work Performed"
type input "All Status"
type input "WO Part Status"
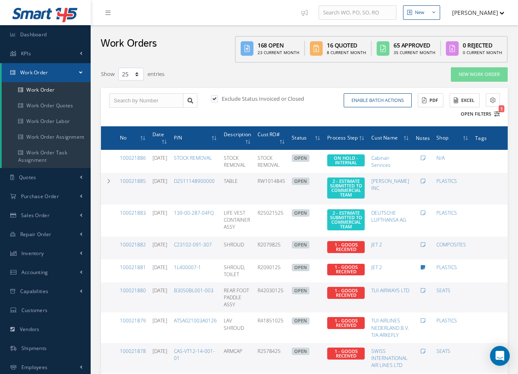
click at [497, 114] on icon "1" at bounding box center [497, 114] width 6 height 6
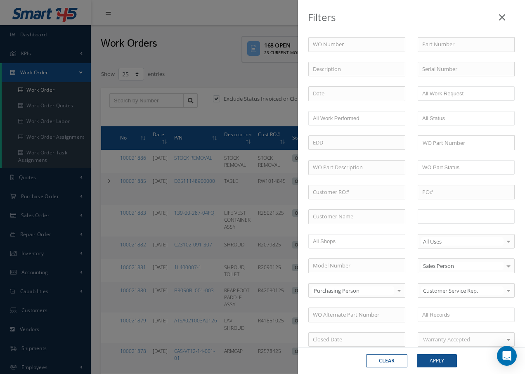
click at [459, 221] on input "text" at bounding box center [448, 216] width 52 height 10
click at [438, 361] on button "Apply" at bounding box center [436, 360] width 40 height 13
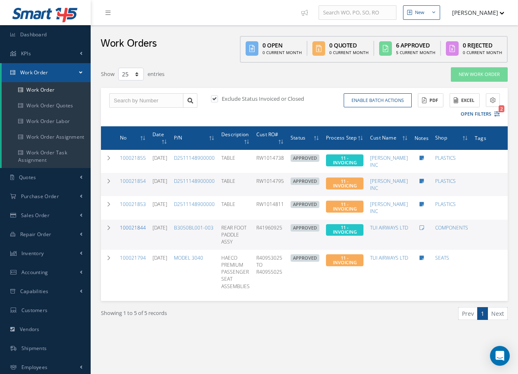
click at [127, 226] on link "100021844" at bounding box center [133, 227] width 26 height 7
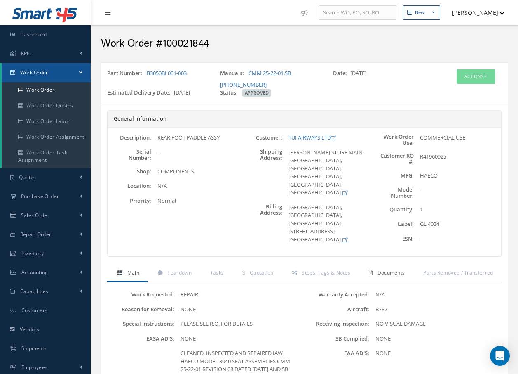
click at [386, 273] on span "Documents" at bounding box center [392, 272] width 28 height 7
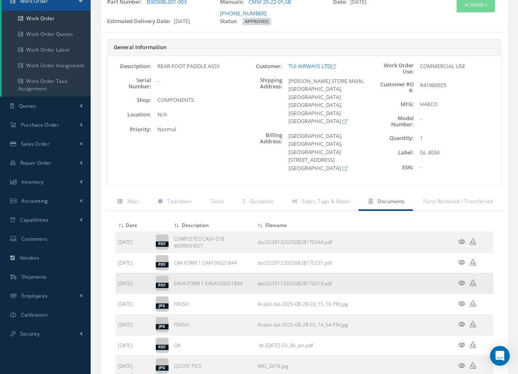
scroll to position [82, 0]
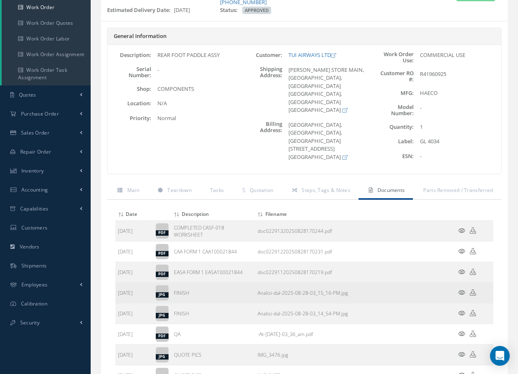
click at [461, 294] on icon at bounding box center [462, 292] width 7 height 6
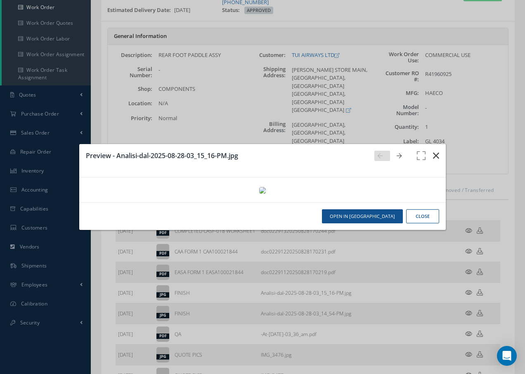
click at [435, 151] on icon "button" at bounding box center [436, 156] width 6 height 10
